Goal: Transaction & Acquisition: Purchase product/service

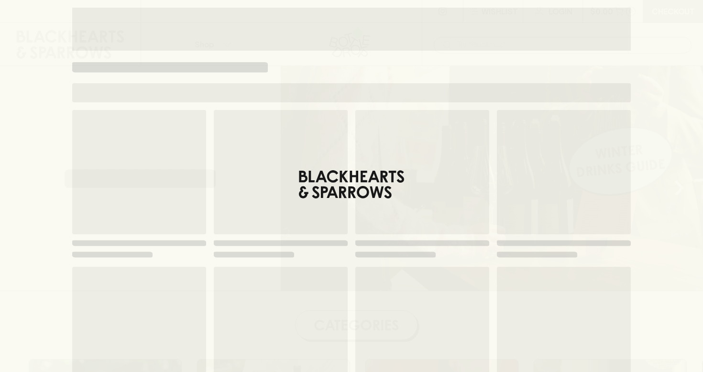
scroll to position [74, 0]
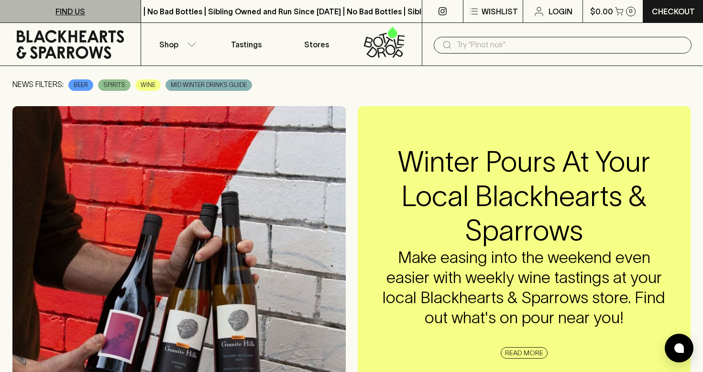
click at [80, 9] on p "FIND US" at bounding box center [70, 11] width 30 height 11
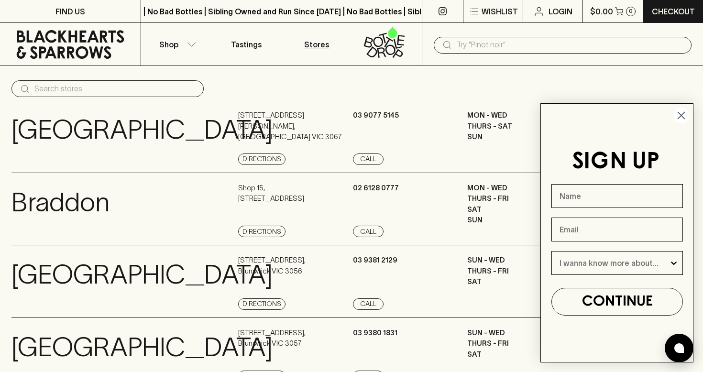
click at [680, 117] on circle "Close dialog" at bounding box center [681, 116] width 16 height 16
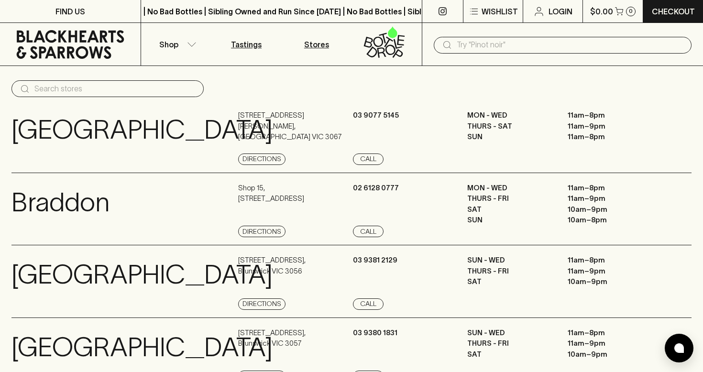
click at [251, 42] on p "Tastings" at bounding box center [246, 44] width 31 height 11
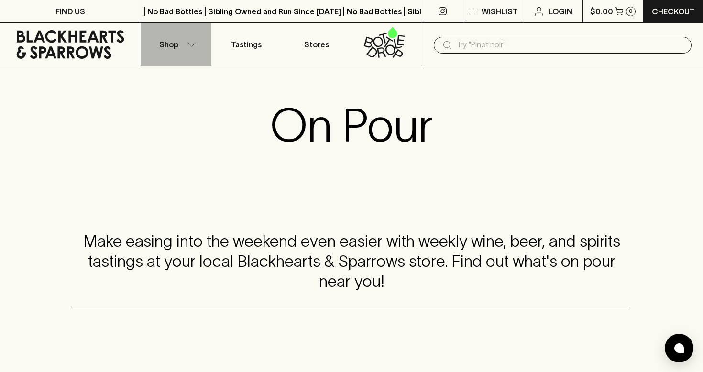
click at [167, 46] on p "Shop" at bounding box center [168, 44] width 19 height 11
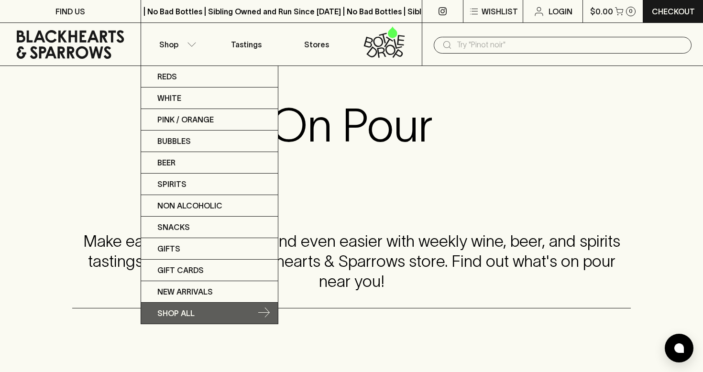
click at [165, 311] on p "SHOP ALL" at bounding box center [175, 312] width 37 height 11
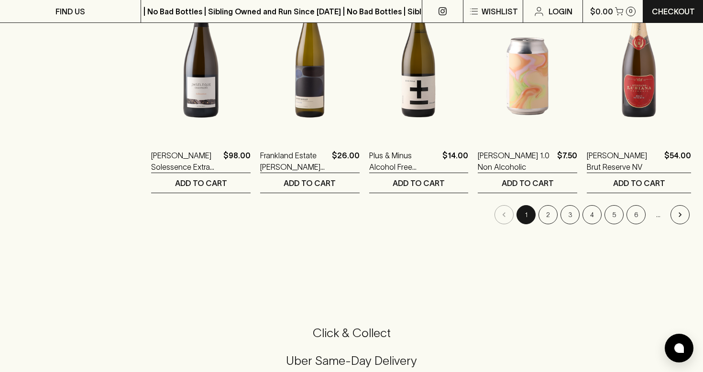
scroll to position [953, 0]
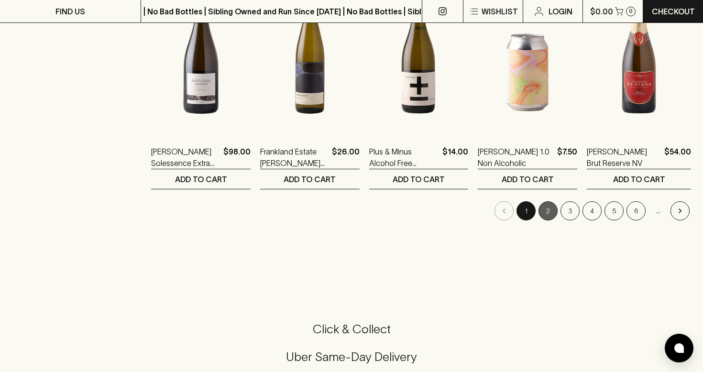
click at [548, 201] on button "2" at bounding box center [547, 210] width 19 height 19
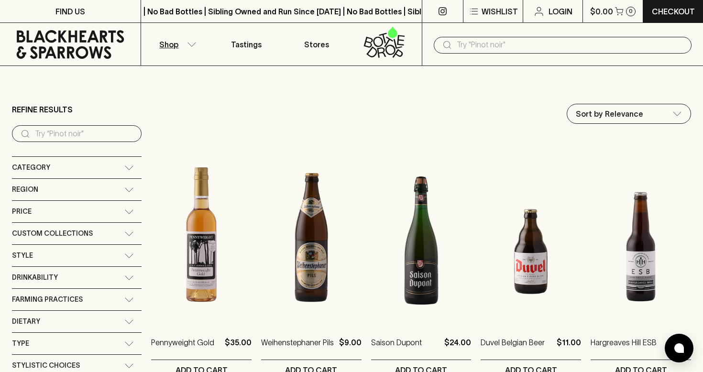
click at [124, 209] on icon at bounding box center [129, 211] width 10 height 5
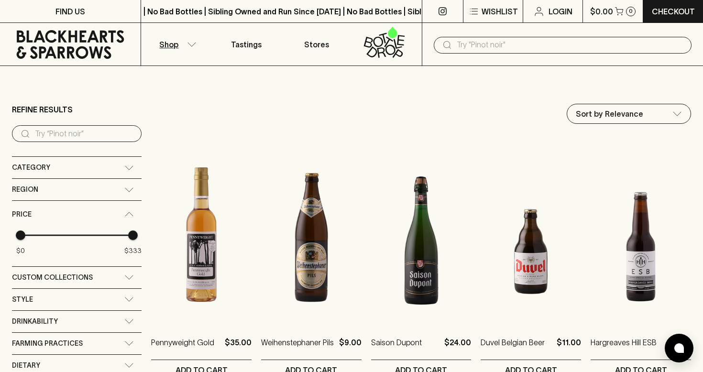
click at [121, 201] on div "Price" at bounding box center [77, 214] width 130 height 27
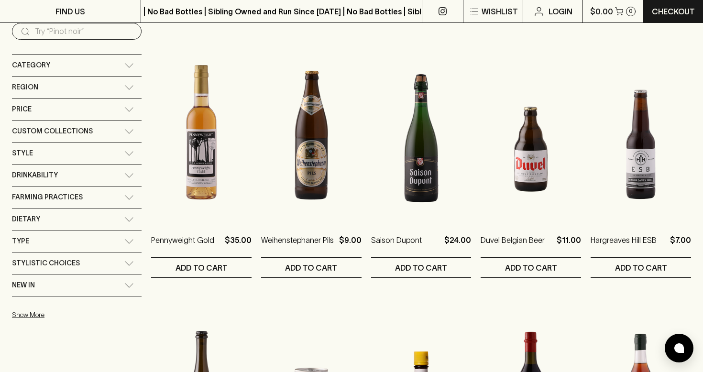
scroll to position [110, 0]
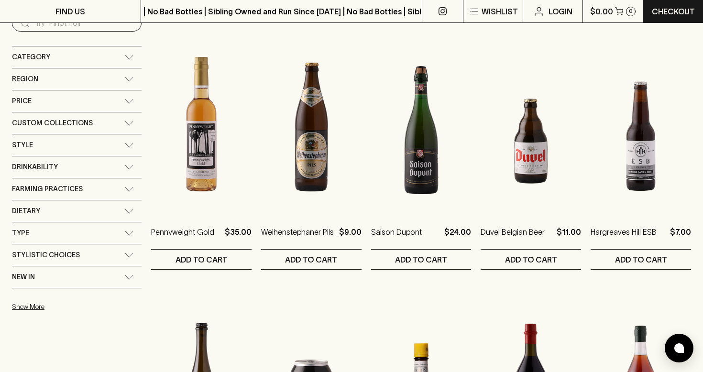
click at [124, 275] on icon at bounding box center [129, 277] width 10 height 5
click at [124, 277] on icon at bounding box center [129, 279] width 10 height 5
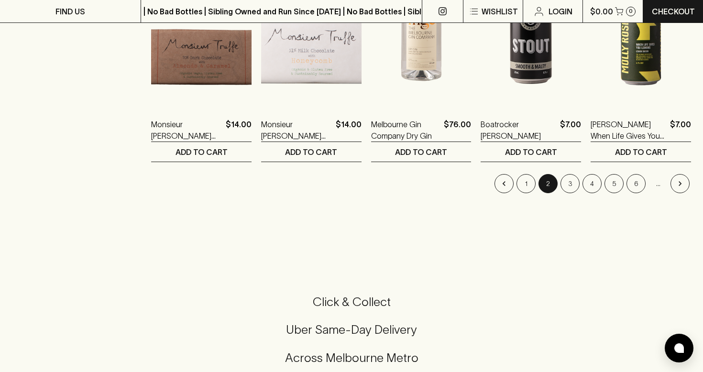
scroll to position [981, 0]
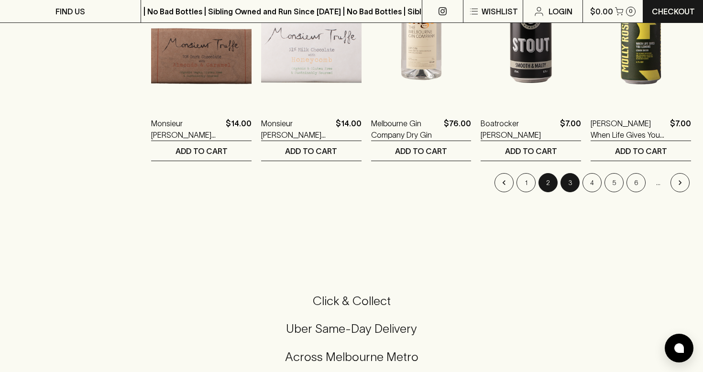
click at [578, 173] on button "3" at bounding box center [569, 182] width 19 height 19
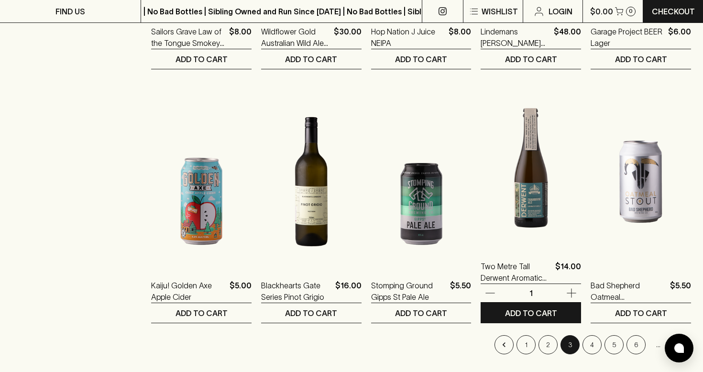
scroll to position [819, 0]
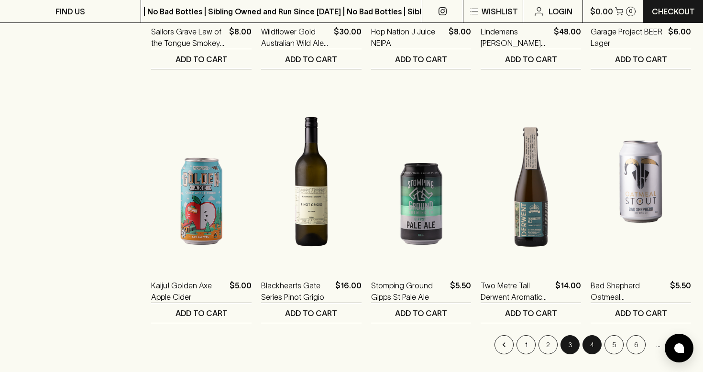
click at [587, 335] on button "4" at bounding box center [591, 344] width 19 height 19
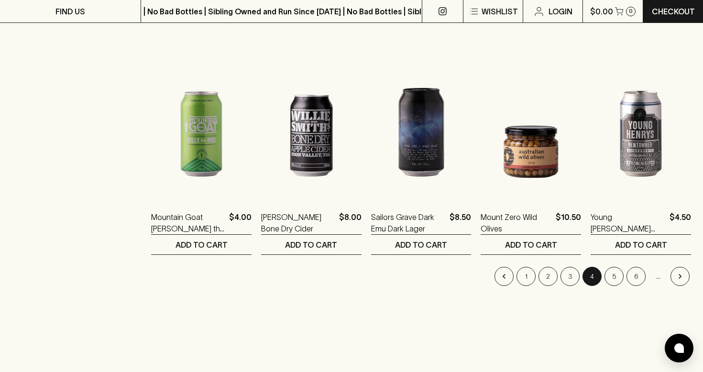
scroll to position [914, 0]
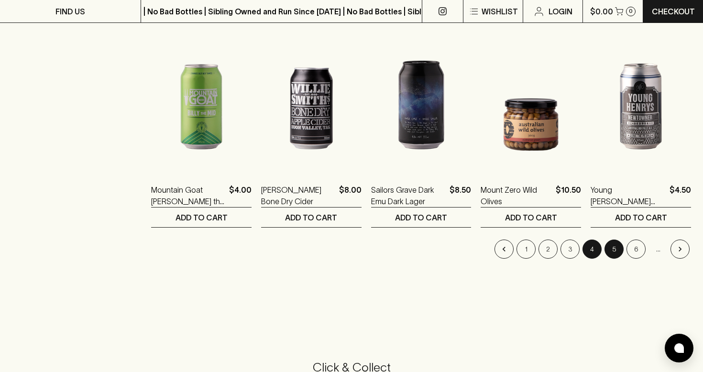
click at [608, 240] on button "5" at bounding box center [613, 249] width 19 height 19
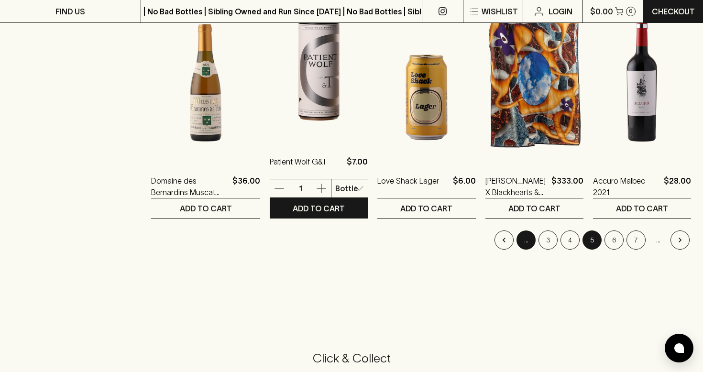
scroll to position [923, 0]
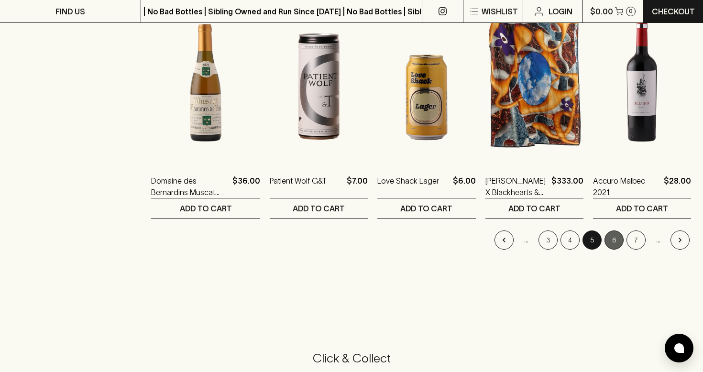
click at [615, 230] on button "6" at bounding box center [613, 239] width 19 height 19
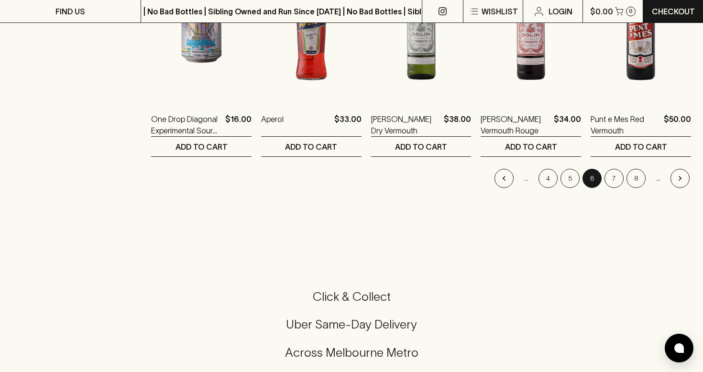
scroll to position [986, 0]
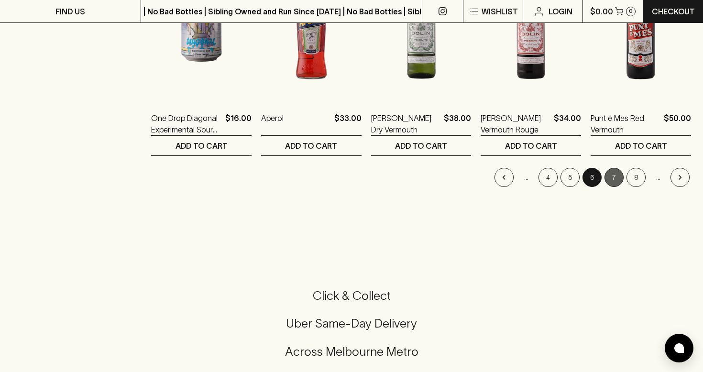
click at [613, 170] on button "7" at bounding box center [613, 177] width 19 height 19
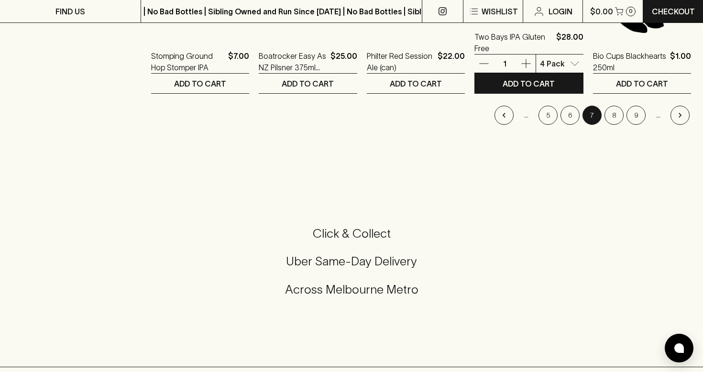
scroll to position [1051, 0]
